Goal: Find specific page/section

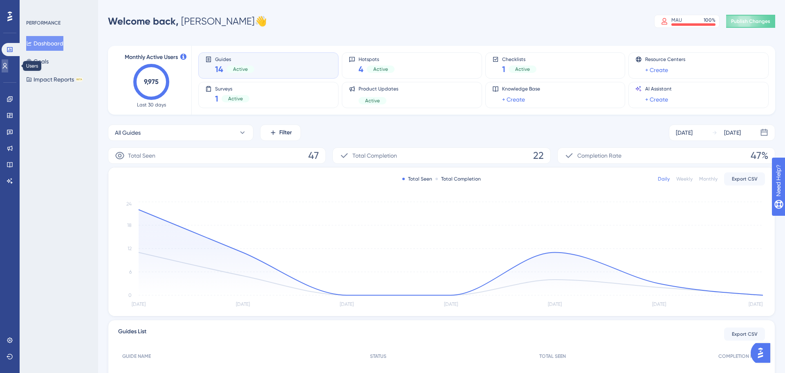
click at [8, 61] on link at bounding box center [5, 65] width 7 height 13
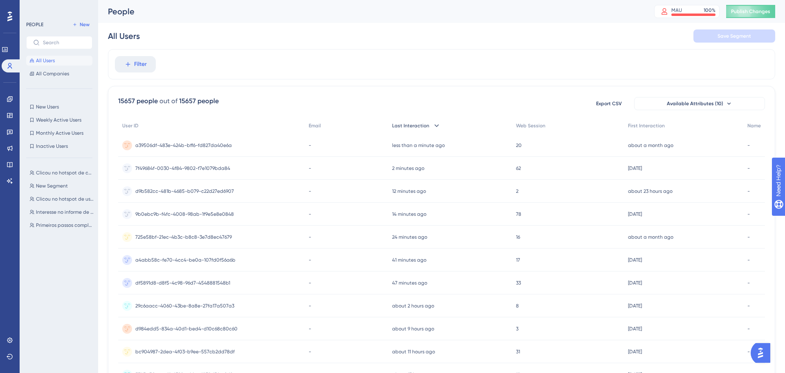
click at [400, 121] on div "Last Interaction" at bounding box center [450, 125] width 124 height 17
click at [402, 123] on span "Last Interaction" at bounding box center [410, 125] width 37 height 7
click at [11, 338] on icon at bounding box center [9, 339] width 5 height 5
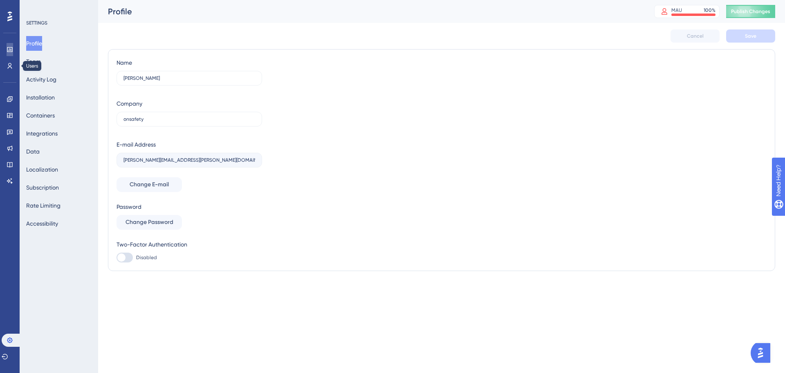
click at [12, 52] on icon at bounding box center [10, 49] width 7 height 7
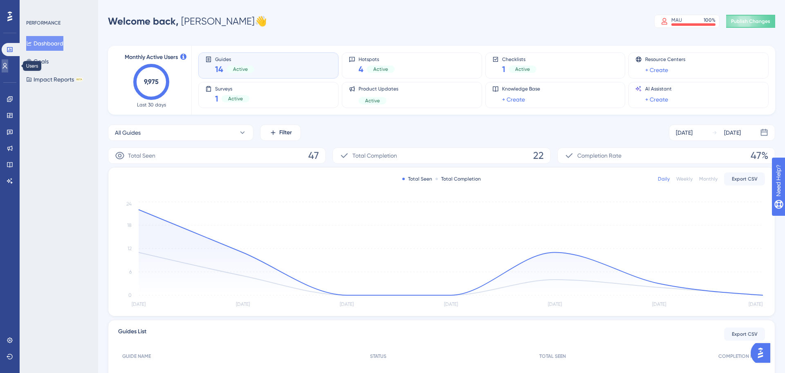
click at [7, 67] on icon at bounding box center [5, 66] width 7 height 7
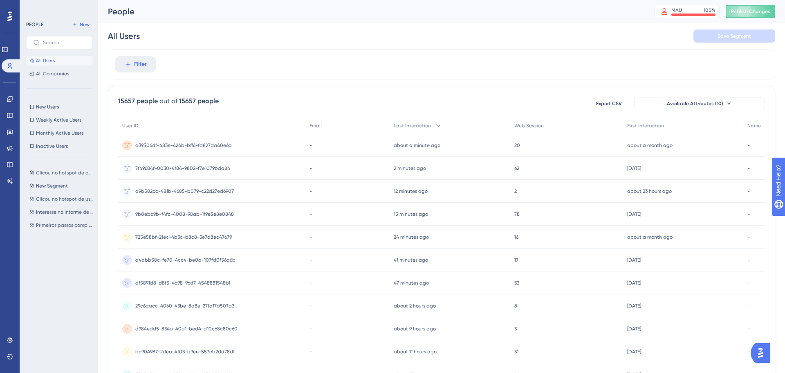
click at [160, 63] on div "Filter" at bounding box center [441, 64] width 667 height 30
click at [151, 65] on button "Filter" at bounding box center [135, 64] width 41 height 16
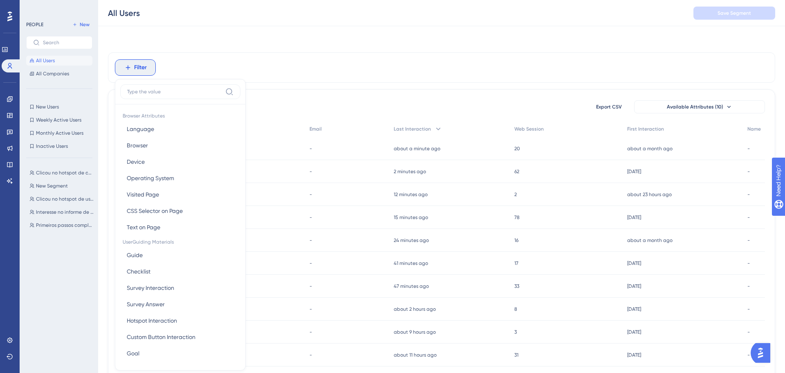
scroll to position [35, 0]
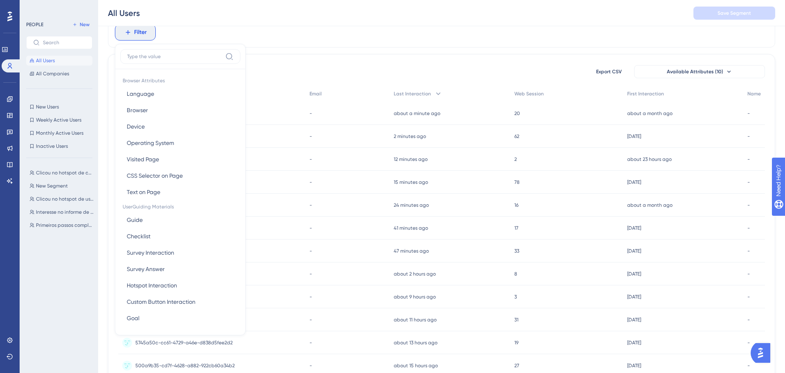
click at [515, 39] on div "Filter Browser Attributes Language Language Browser Browser Device Device Opera…" at bounding box center [441, 32] width 667 height 30
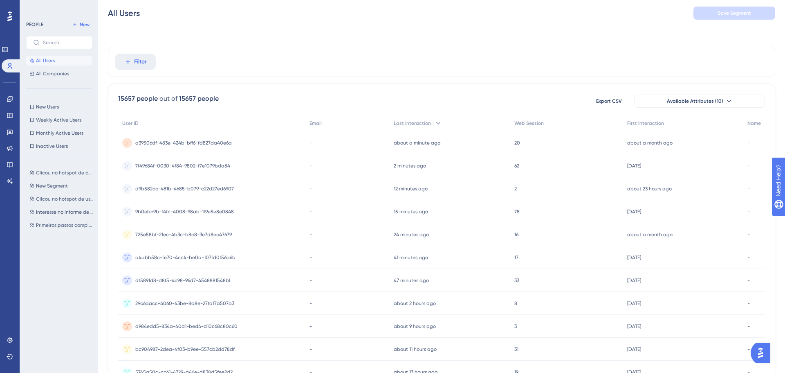
scroll to position [0, 0]
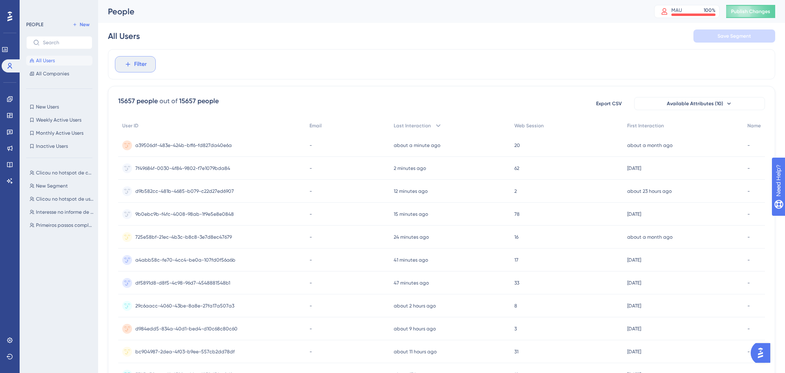
click at [138, 71] on button "Filter" at bounding box center [135, 64] width 41 height 16
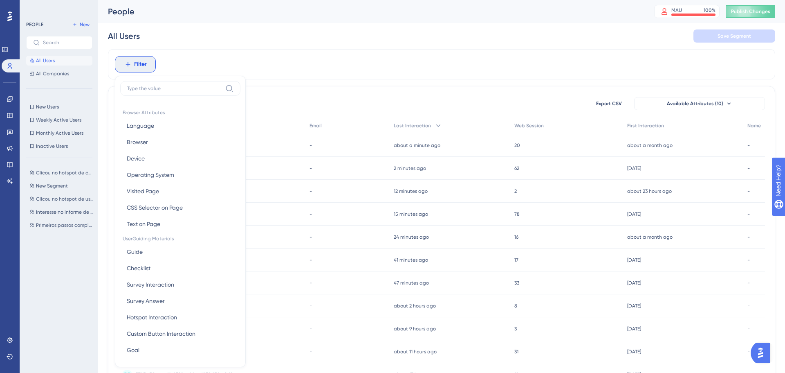
click at [198, 70] on div "Filter Browser Attributes Language Language Browser Browser Device Device Opera…" at bounding box center [441, 64] width 667 height 30
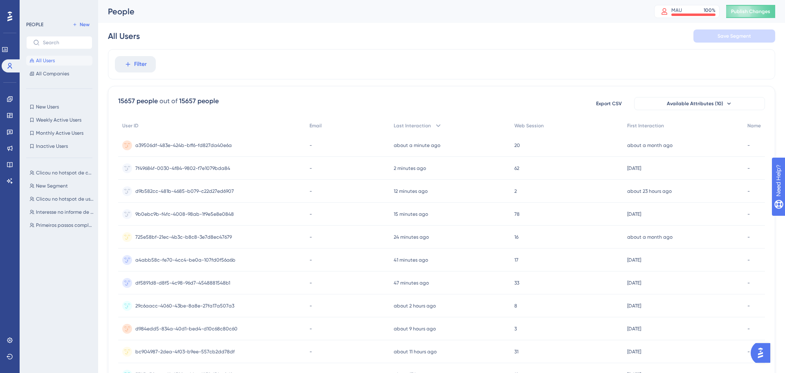
click at [726, 53] on div "Filter" at bounding box center [441, 64] width 667 height 30
click at [8, 20] on icon at bounding box center [9, 16] width 5 height 10
